Goal: Information Seeking & Learning: Learn about a topic

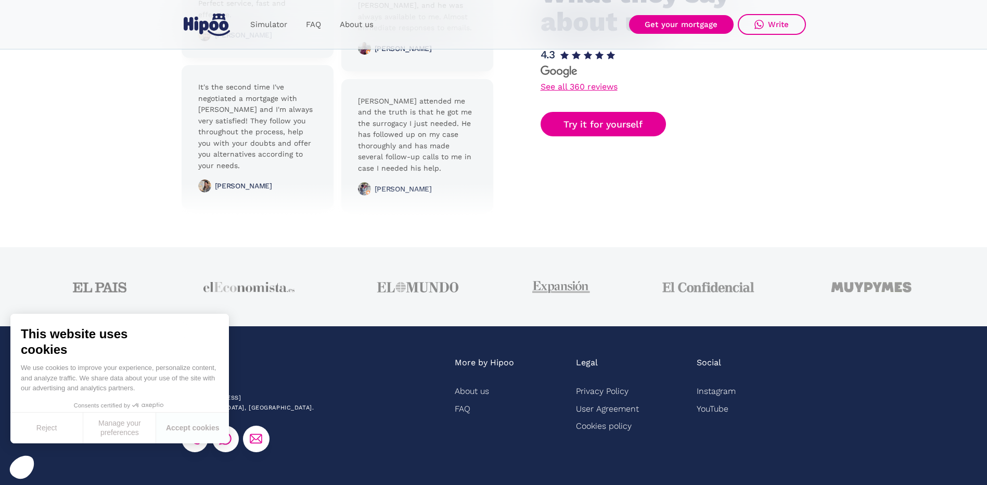
scroll to position [2551, 0]
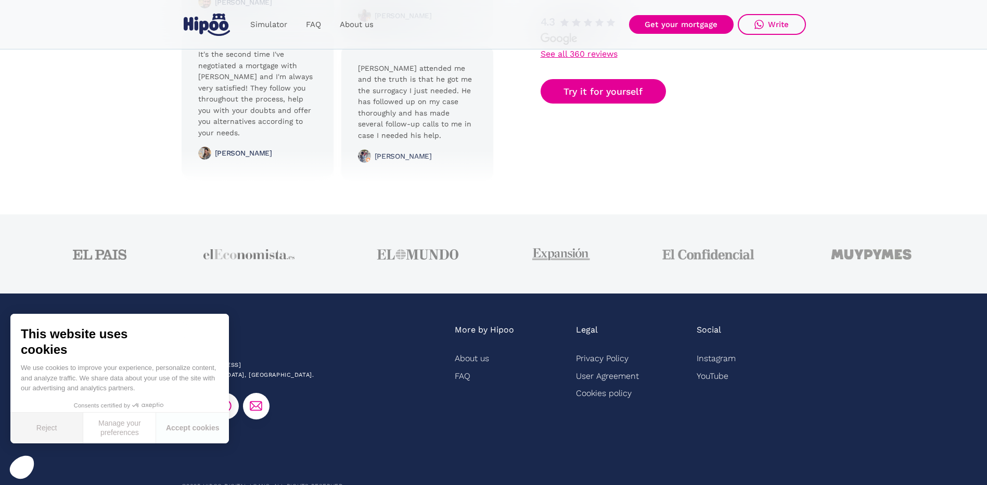
click at [69, 422] on button "Reject" at bounding box center [46, 428] width 73 height 31
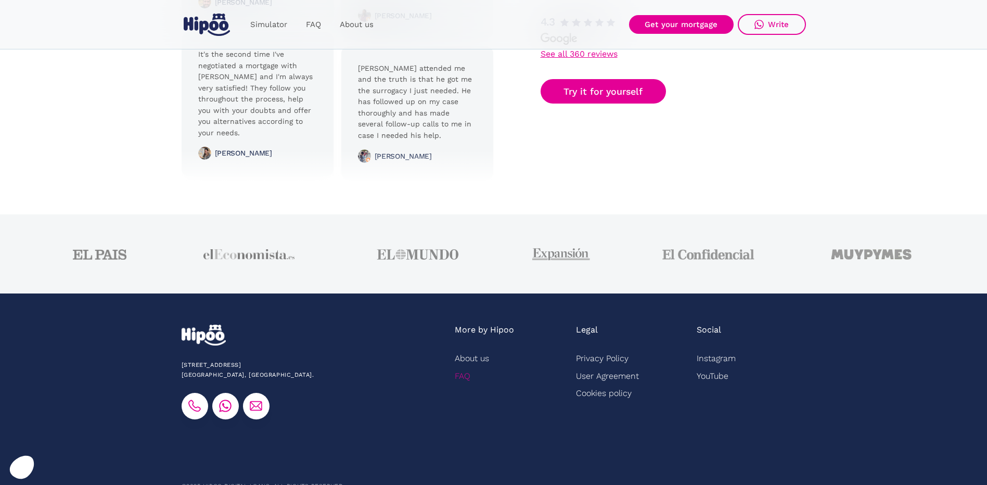
click at [470, 368] on link "FAQ" at bounding box center [463, 376] width 16 height 17
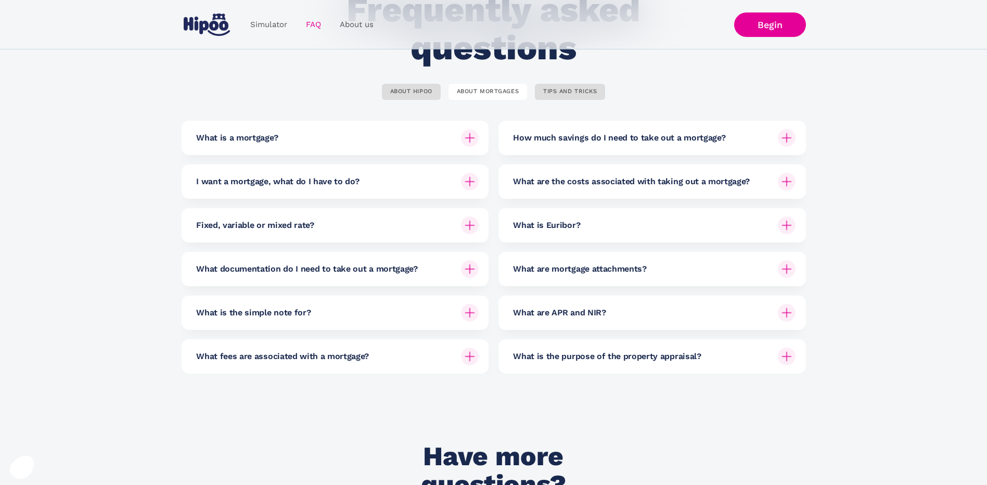
scroll to position [208, 0]
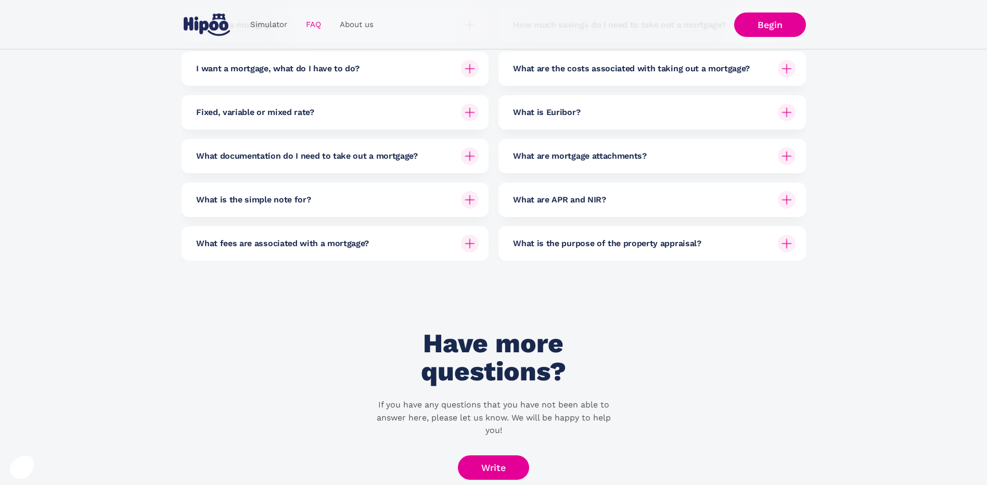
click at [793, 150] on div at bounding box center [787, 156] width 25 height 25
